Goal: Transaction & Acquisition: Book appointment/travel/reservation

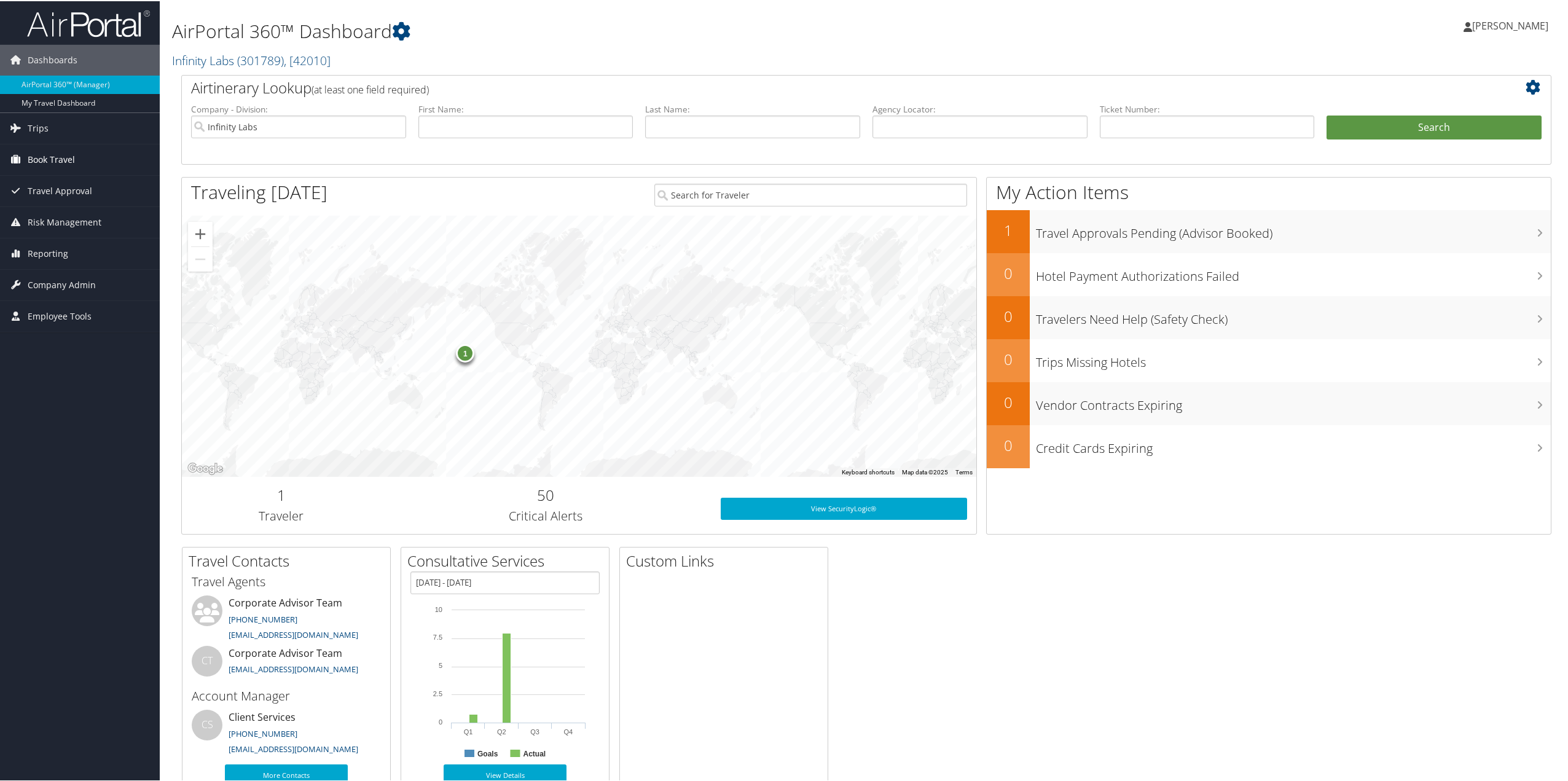
click at [75, 160] on link "Book Travel" at bounding box center [80, 158] width 160 height 30
click at [70, 215] on link "Book/Manage Online Trips" at bounding box center [80, 220] width 160 height 19
